Goal: Browse casually

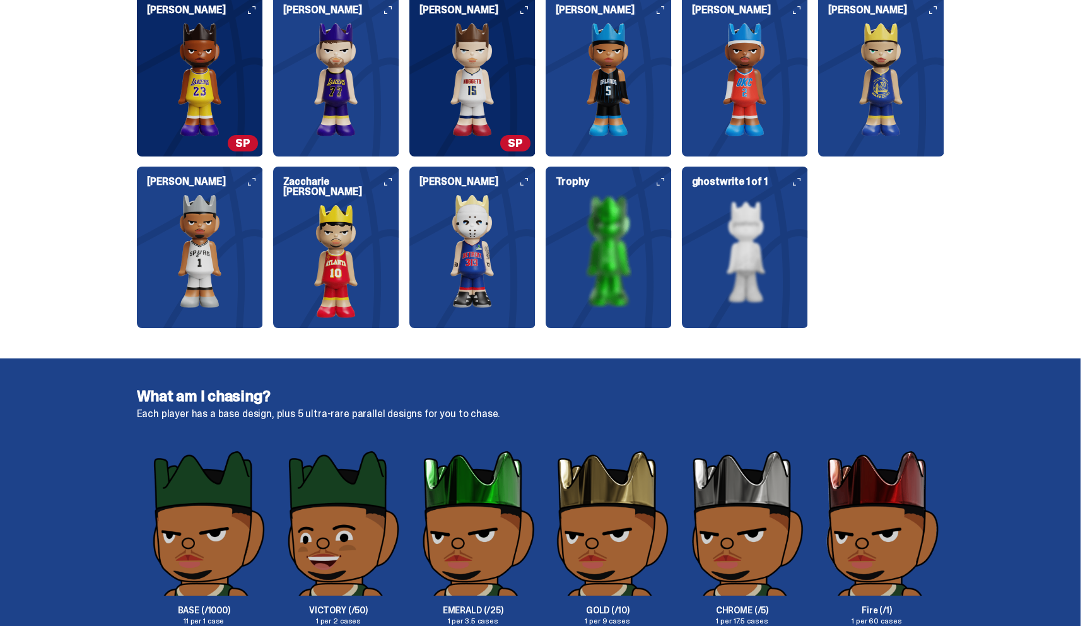
scroll to position [1739, 0]
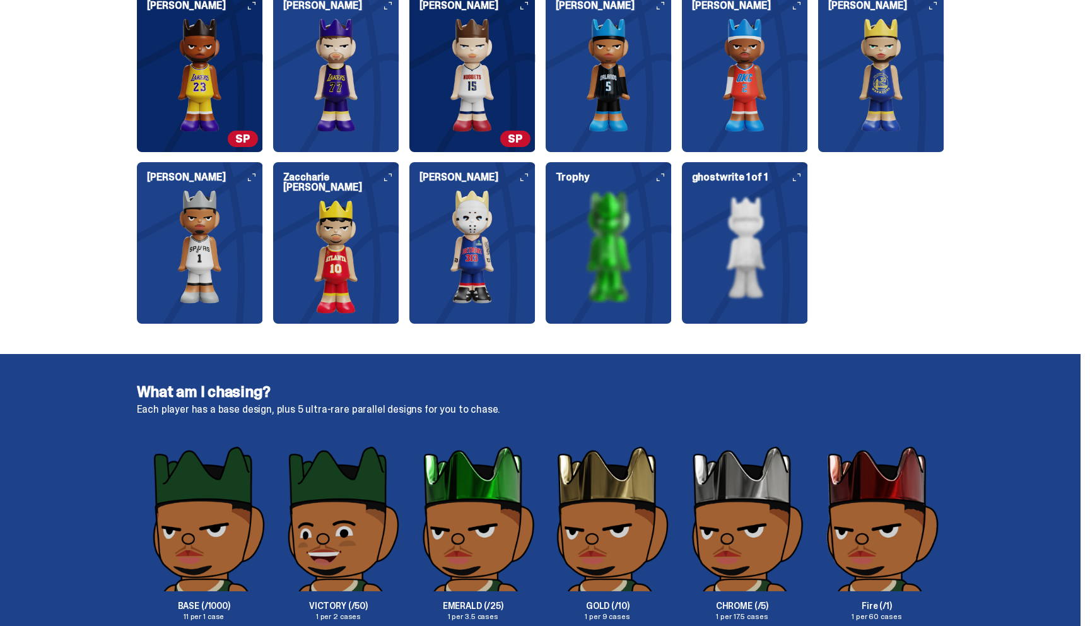
click at [626, 235] on img at bounding box center [609, 247] width 126 height 114
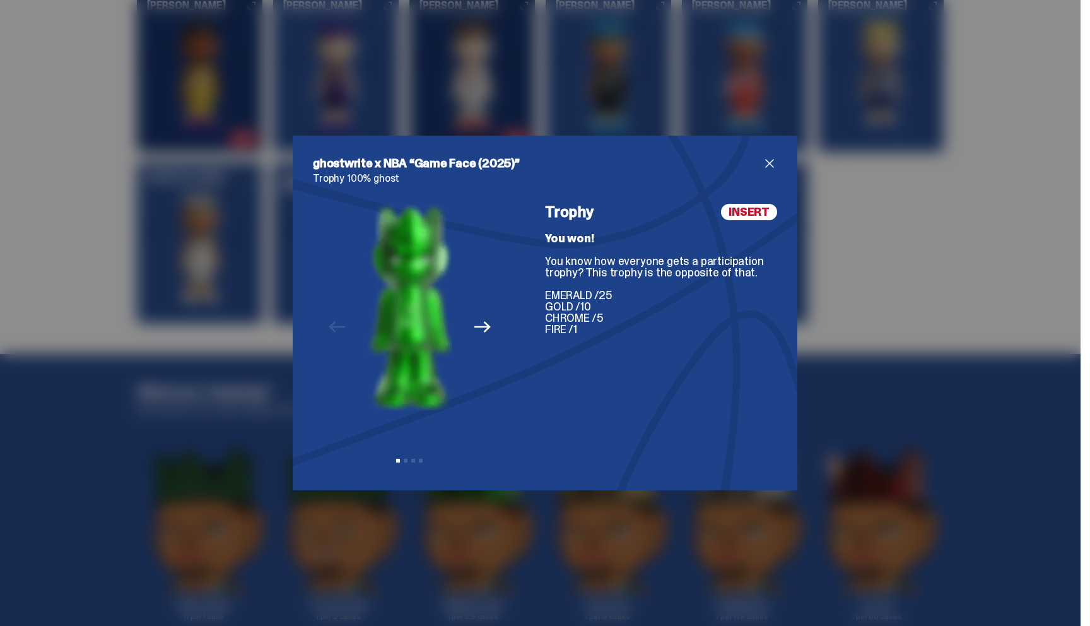
click at [486, 325] on icon "Next" at bounding box center [482, 326] width 16 height 11
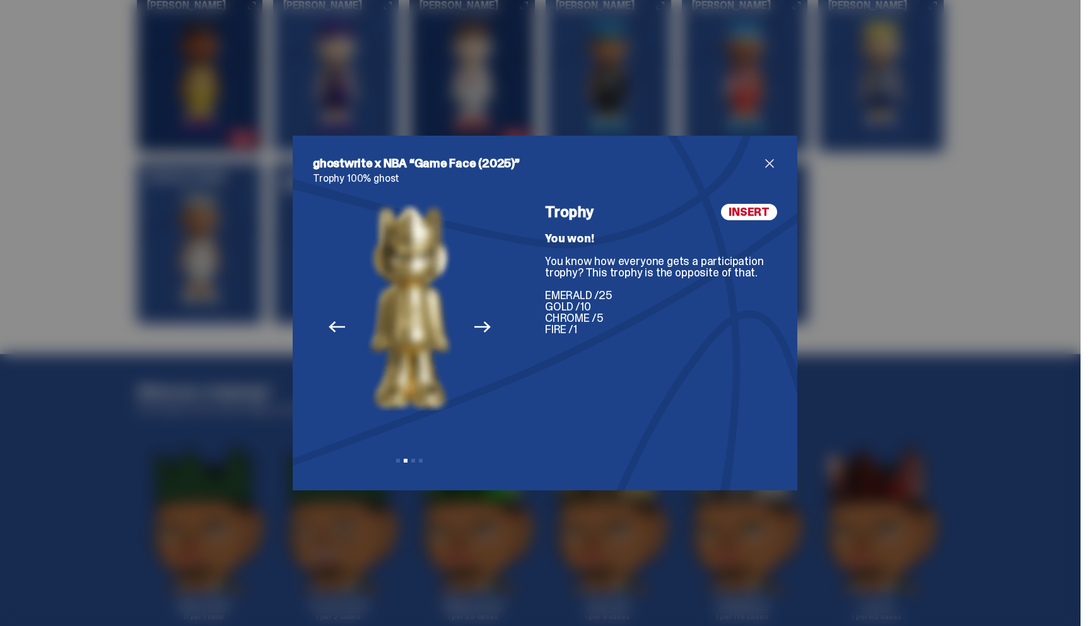
click at [486, 325] on icon "Next" at bounding box center [482, 327] width 16 height 16
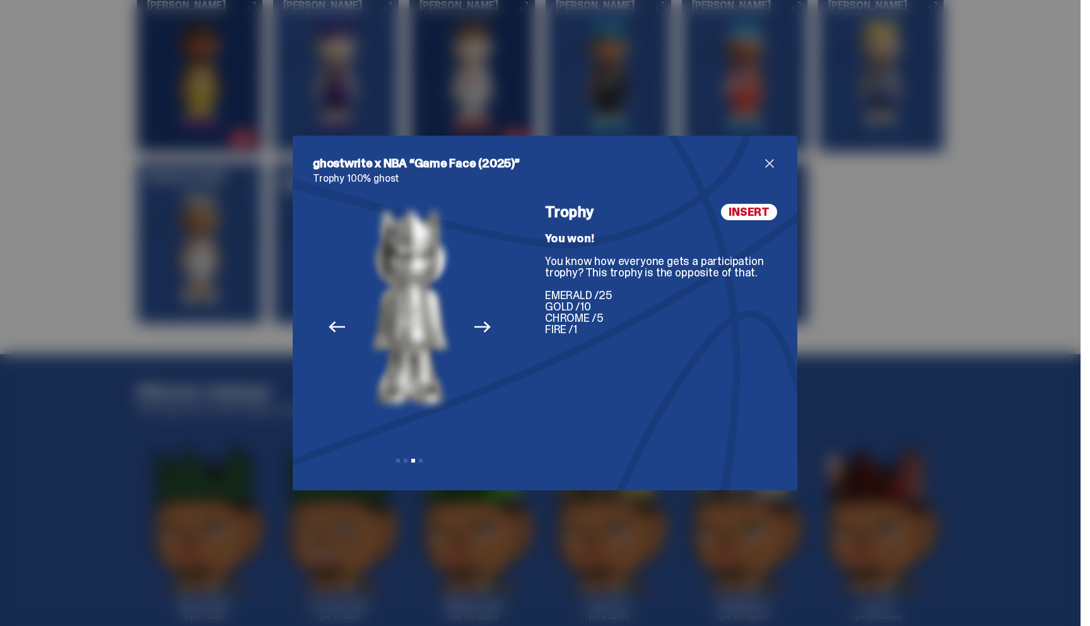
click at [481, 326] on icon "Next" at bounding box center [482, 326] width 16 height 11
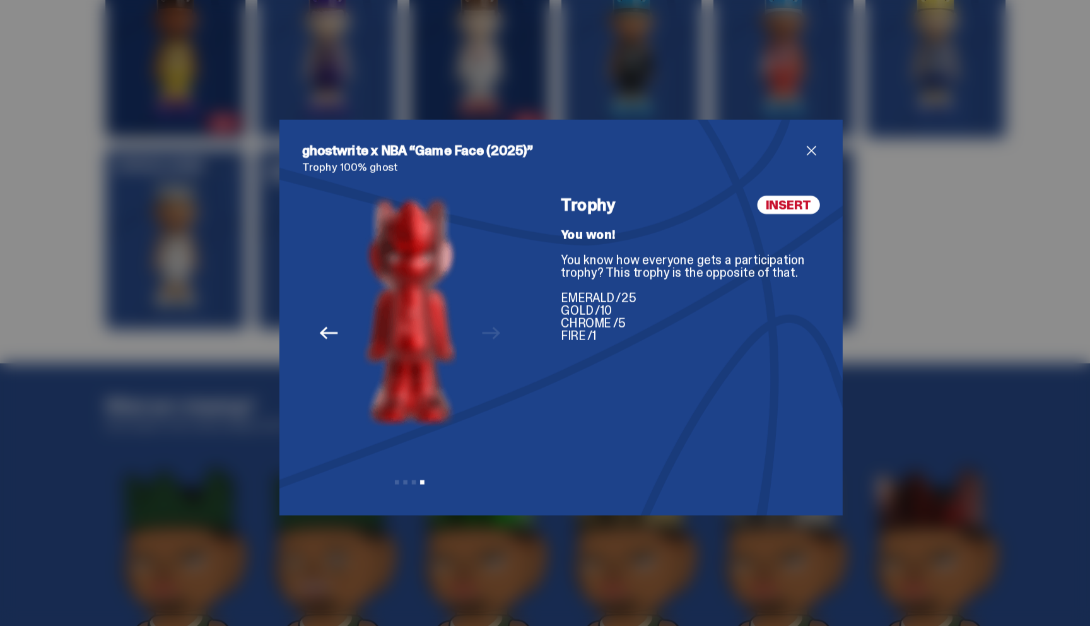
click at [334, 331] on icon "Previous" at bounding box center [337, 326] width 16 height 11
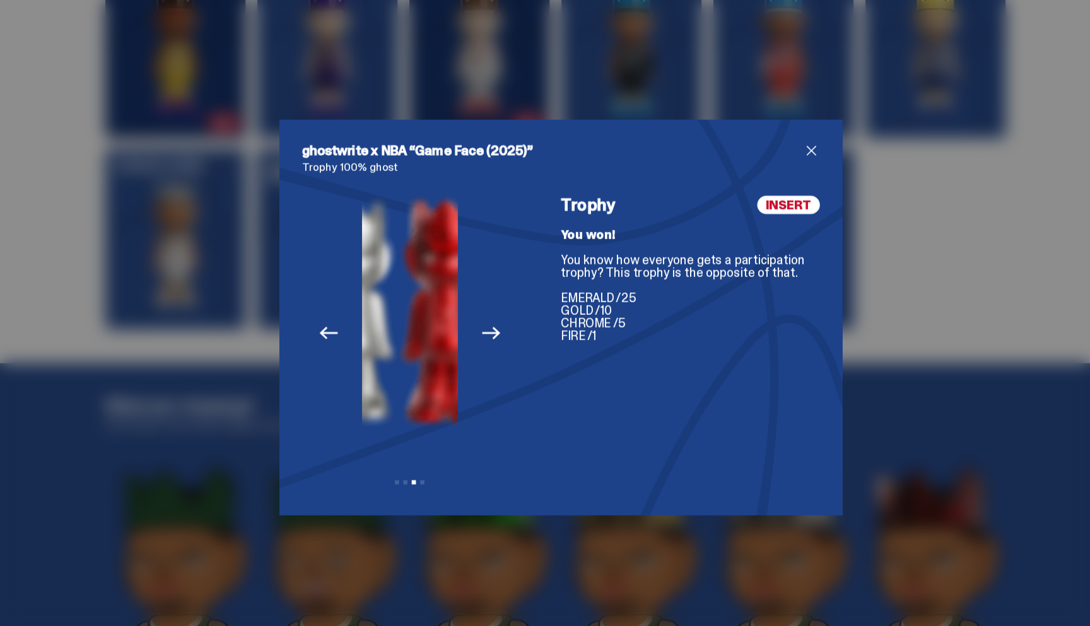
click at [334, 331] on icon "Previous" at bounding box center [337, 326] width 16 height 11
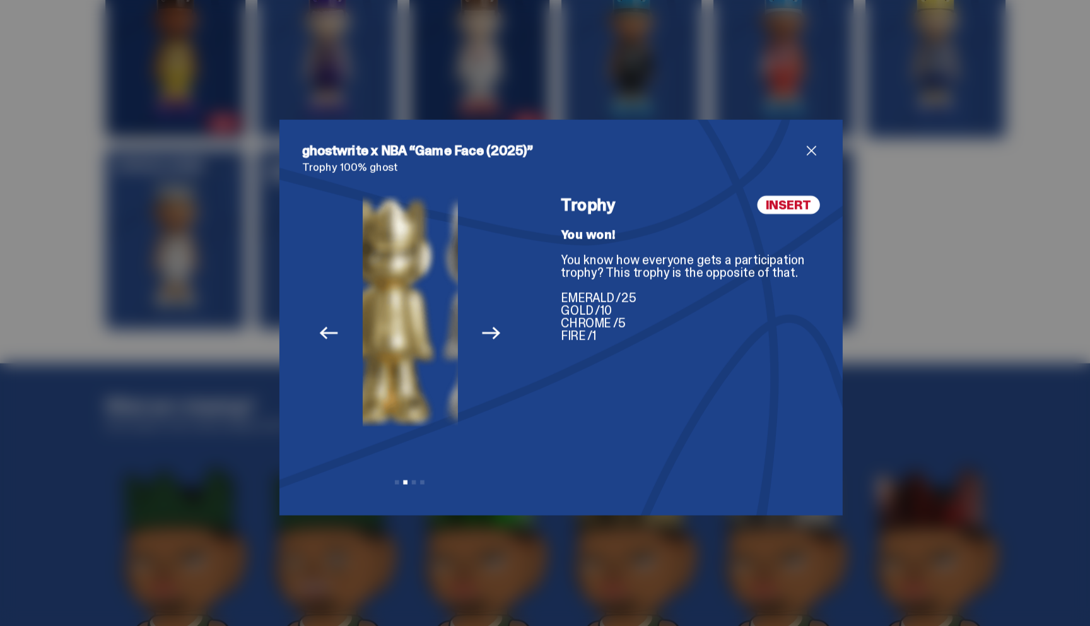
click at [334, 331] on icon "Previous" at bounding box center [337, 326] width 16 height 11
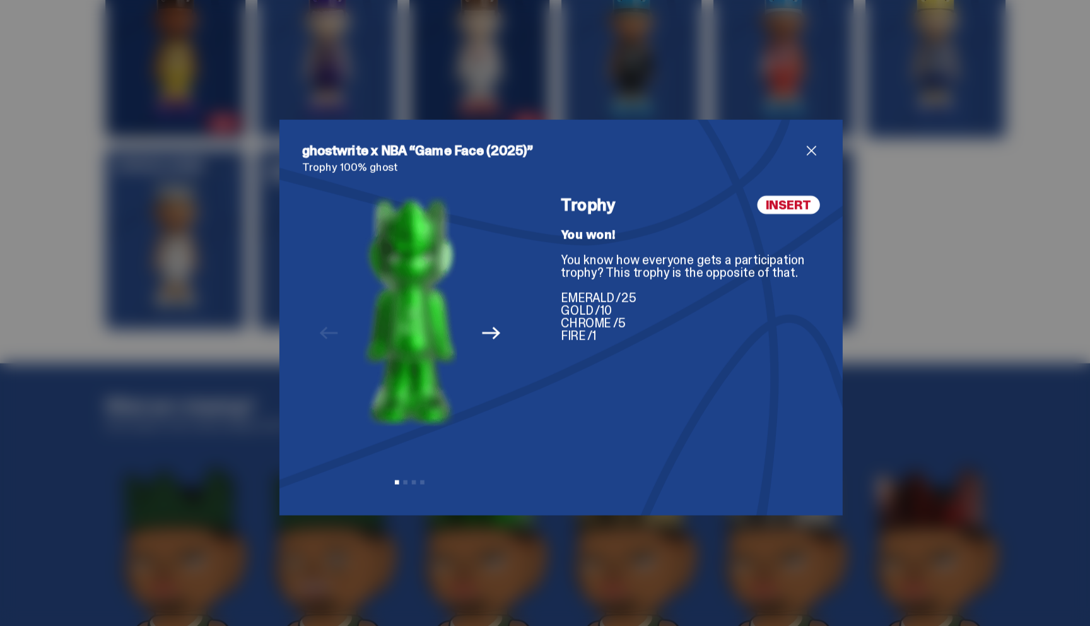
click at [770, 158] on span "close" at bounding box center [769, 163] width 15 height 15
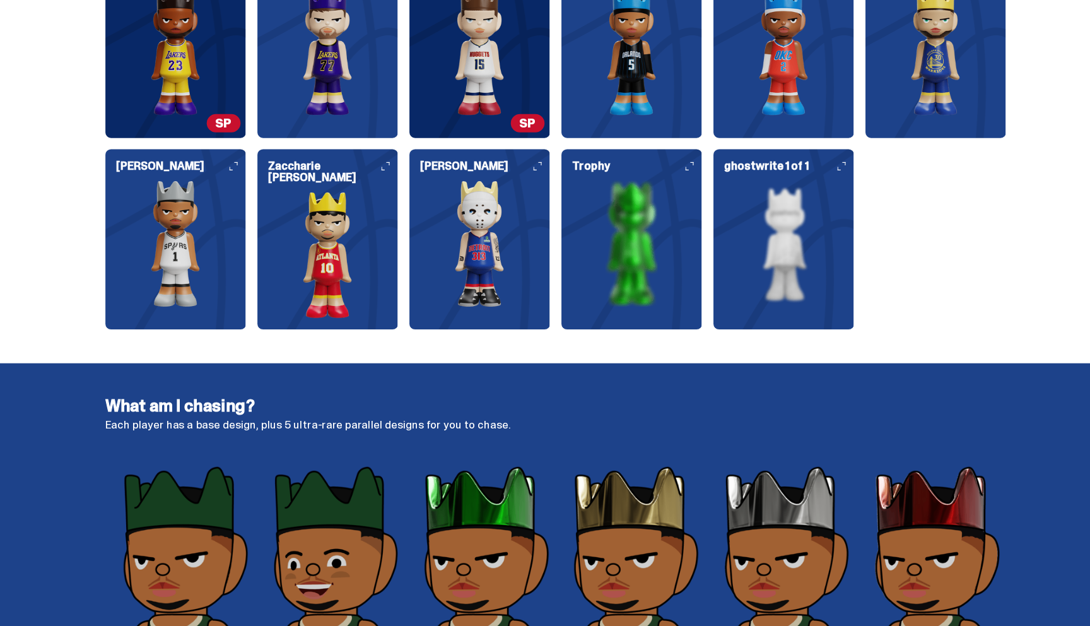
click at [751, 229] on img at bounding box center [745, 247] width 126 height 114
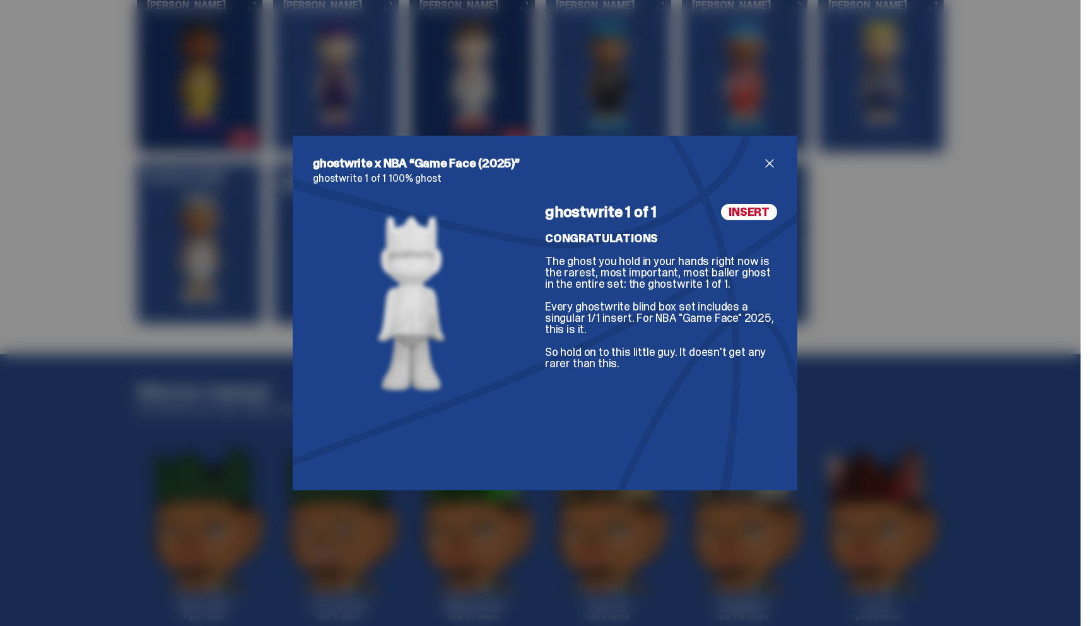
click at [768, 163] on span "close" at bounding box center [769, 163] width 15 height 15
